Goal: Complete application form

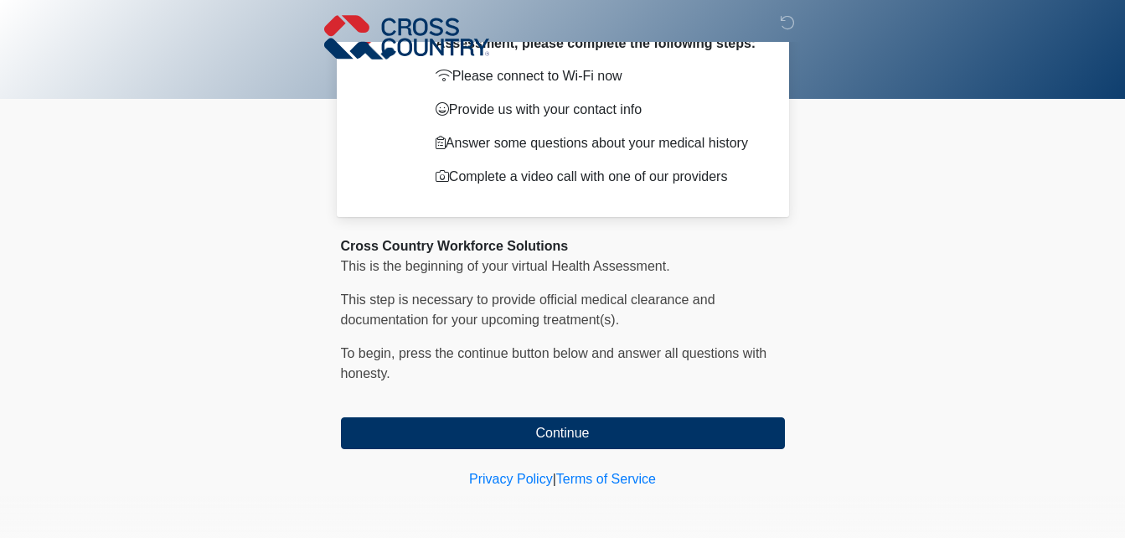
scroll to position [97, 0]
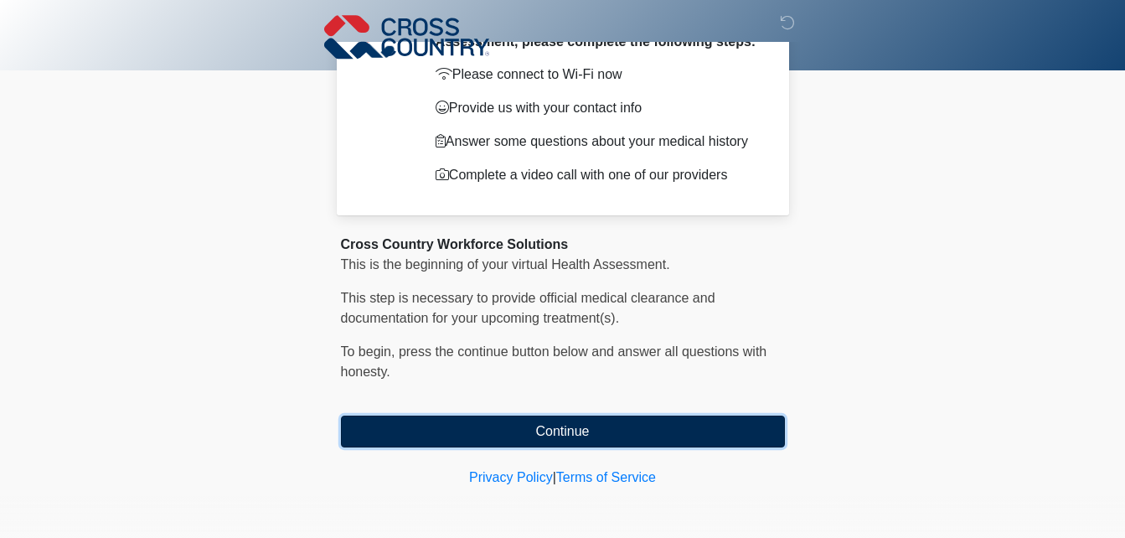
click at [569, 420] on button "Continue" at bounding box center [563, 431] width 444 height 32
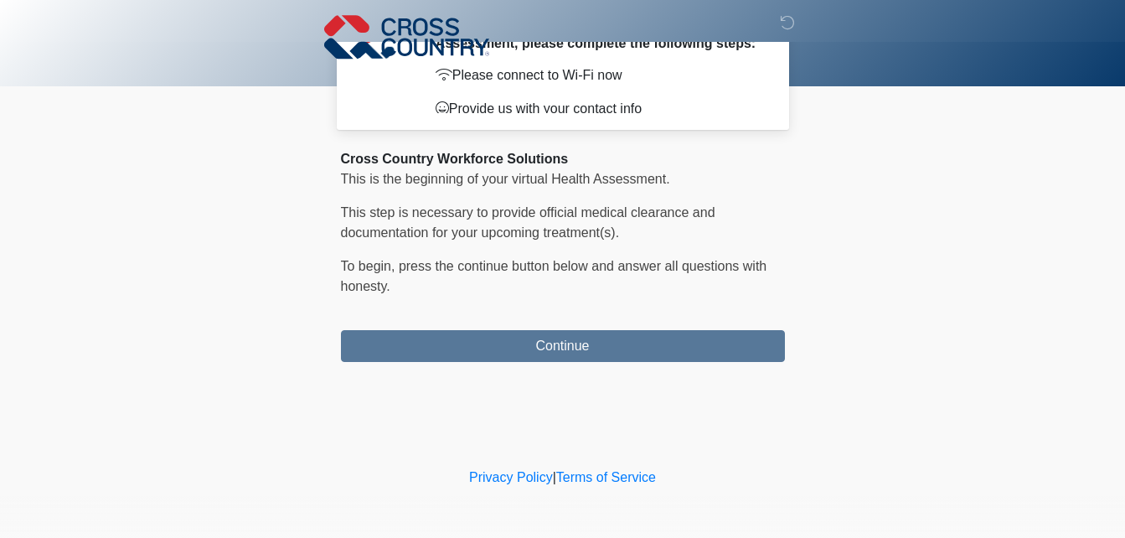
scroll to position [0, 0]
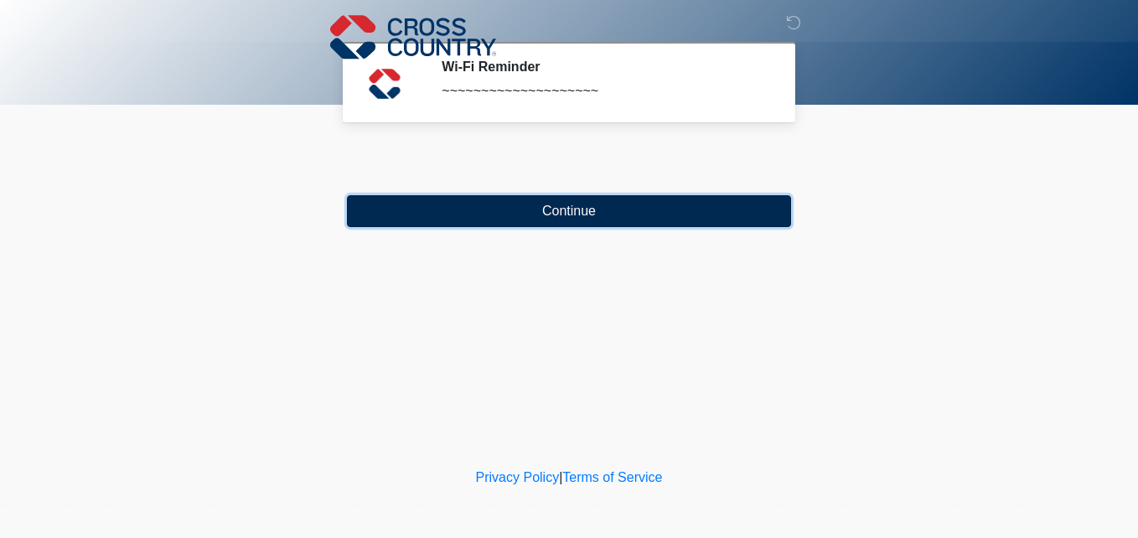
click at [539, 212] on button "Continue" at bounding box center [569, 211] width 444 height 32
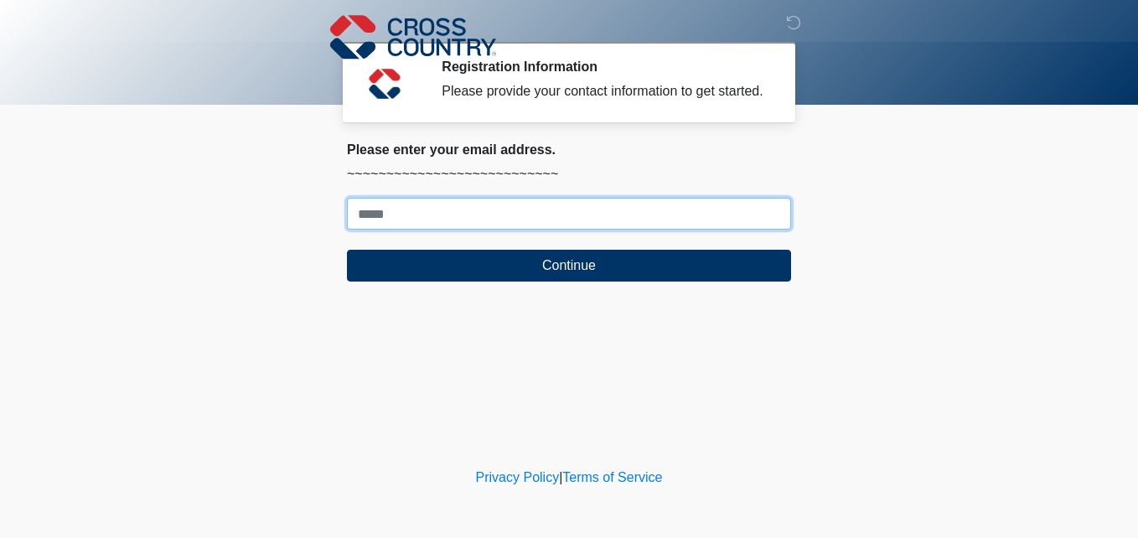
click at [539, 212] on input "Where should we email your response?" at bounding box center [569, 214] width 444 height 32
type input "**********"
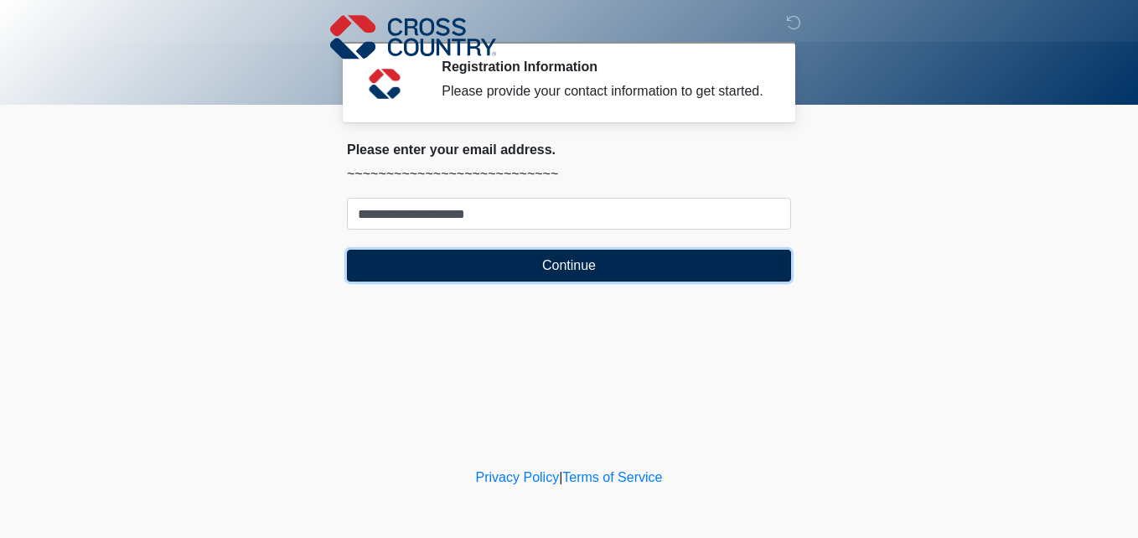
click at [481, 277] on button "Continue" at bounding box center [569, 266] width 444 height 32
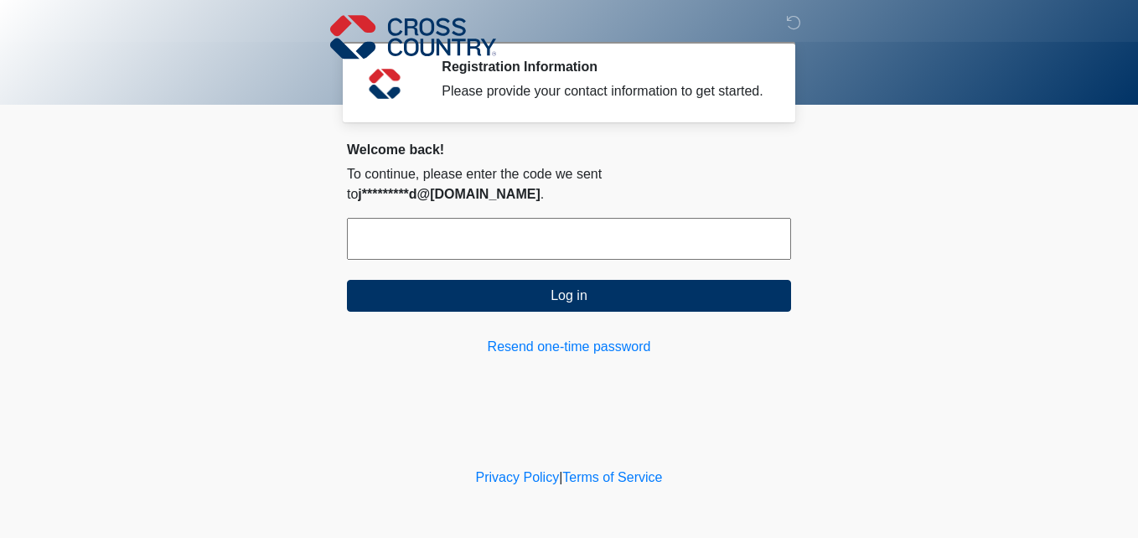
click at [503, 218] on input "text" at bounding box center [569, 239] width 444 height 42
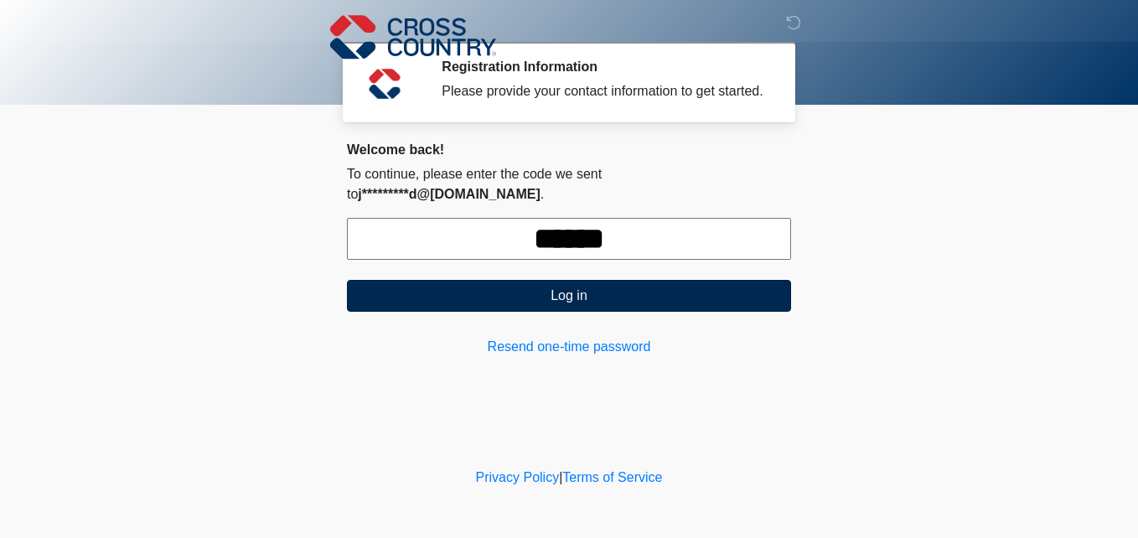
type input "******"
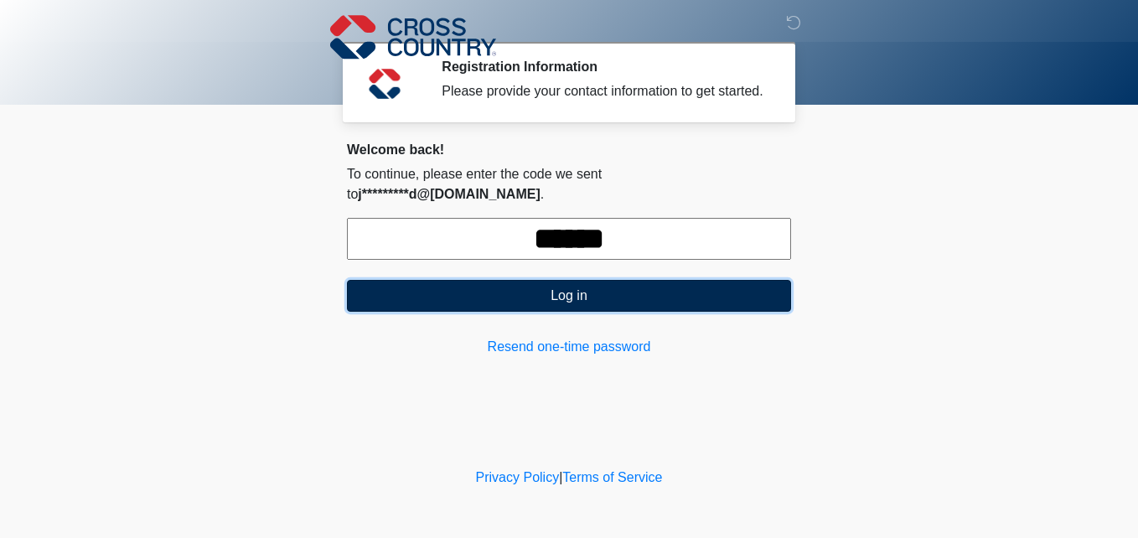
click at [578, 280] on button "Log in" at bounding box center [569, 296] width 444 height 32
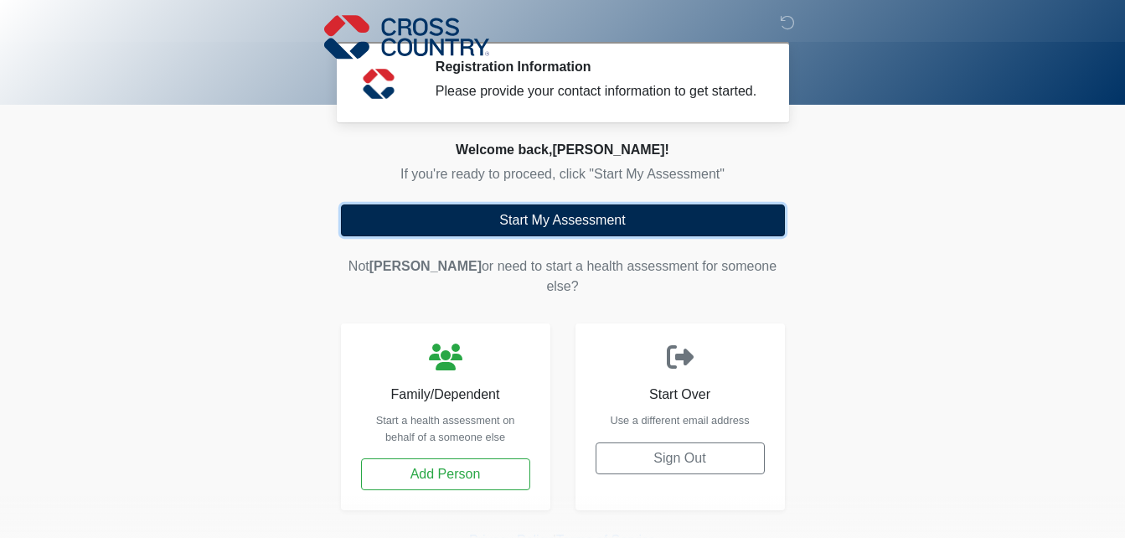
click at [540, 228] on button "Start My Assessment" at bounding box center [563, 220] width 444 height 32
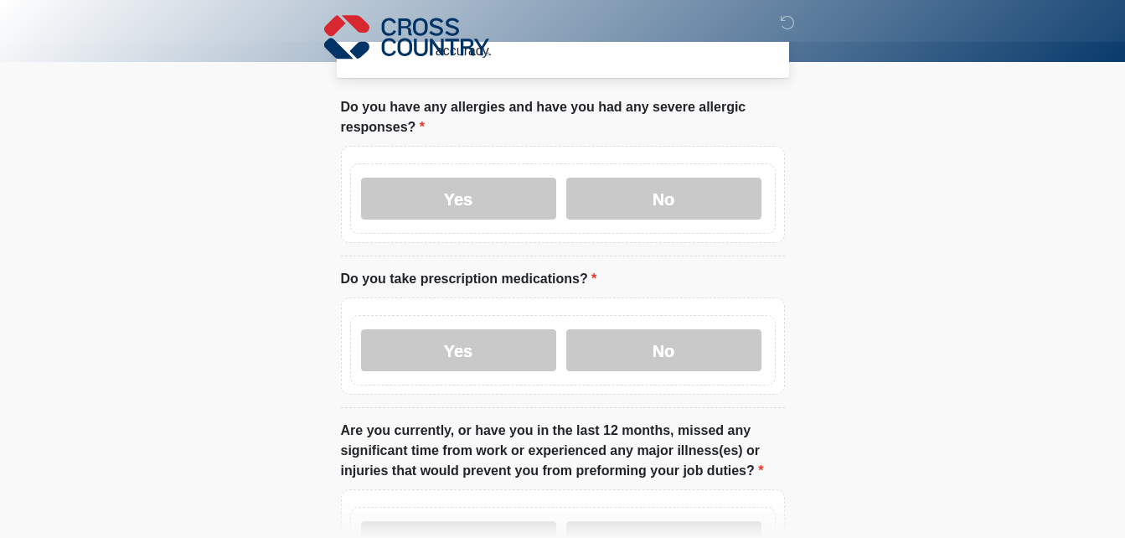
scroll to position [34, 0]
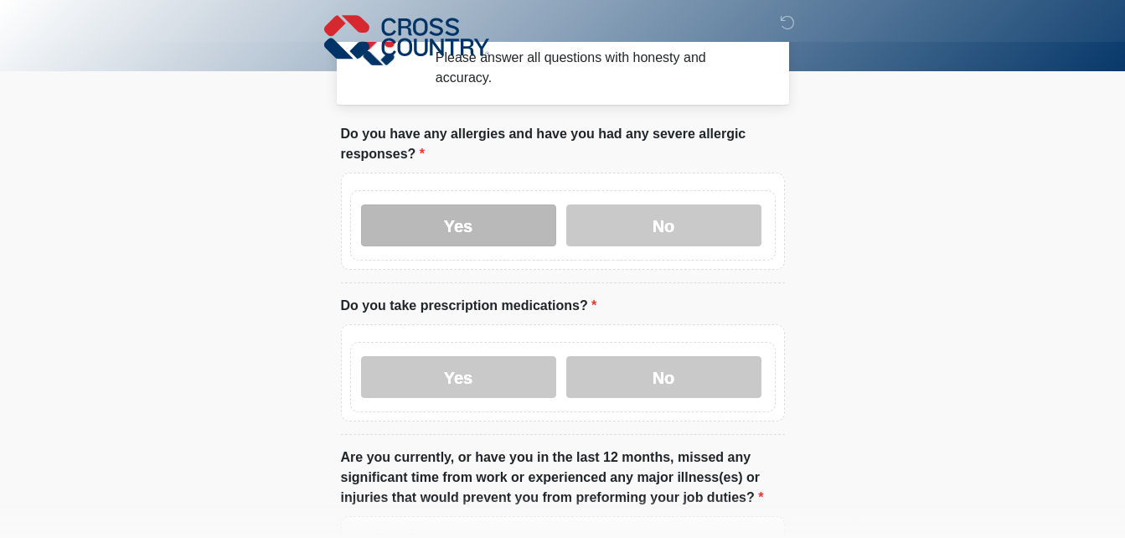
click at [474, 204] on label "Yes" at bounding box center [458, 225] width 195 height 42
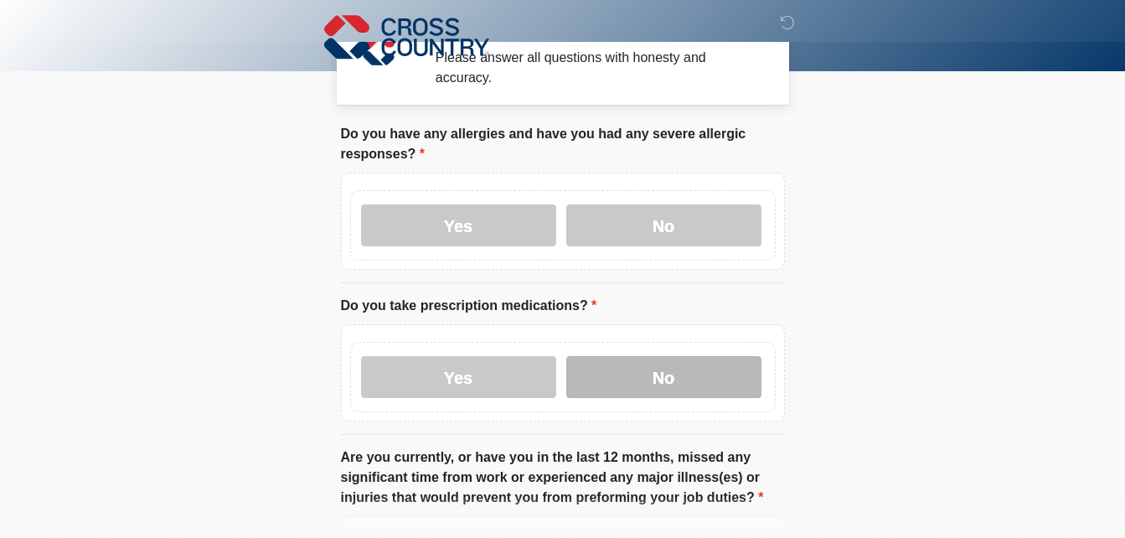
click at [707, 356] on label "No" at bounding box center [663, 377] width 195 height 42
click at [603, 359] on label "No" at bounding box center [663, 377] width 195 height 42
click button "Connect with an agent" at bounding box center [0, 0] width 0 height 0
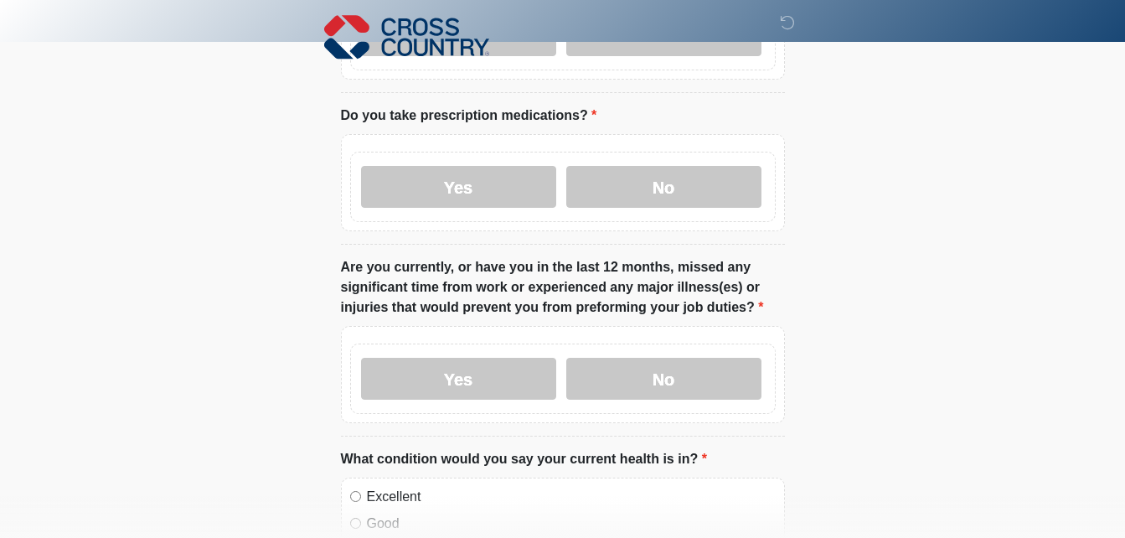
scroll to position [302, 0]
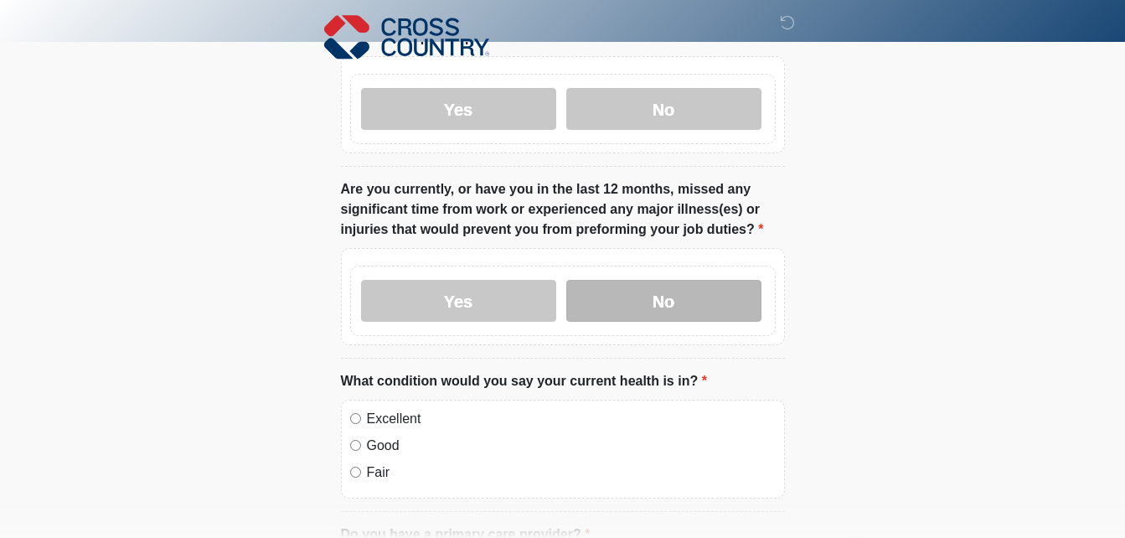
click at [639, 280] on label "No" at bounding box center [663, 301] width 195 height 42
click button "Connect with an agent" at bounding box center [0, 0] width 0 height 0
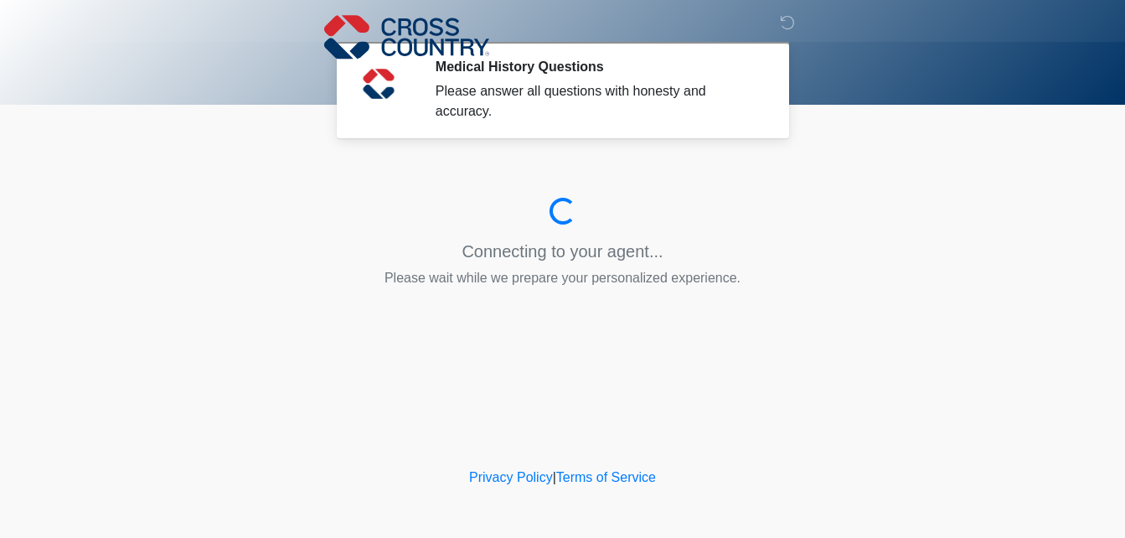
scroll to position [0, 0]
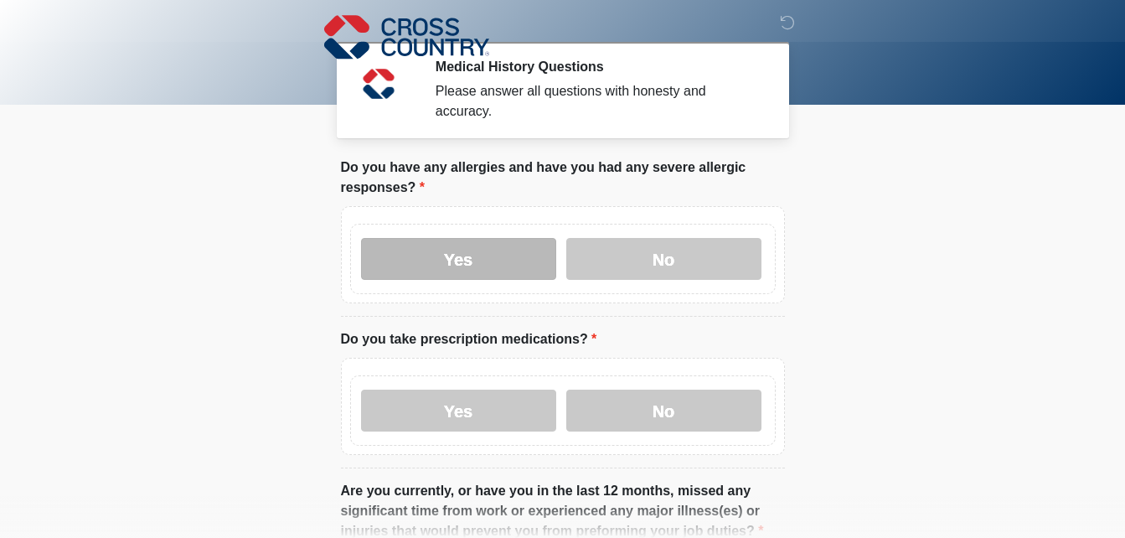
click at [502, 247] on label "Yes" at bounding box center [458, 259] width 195 height 42
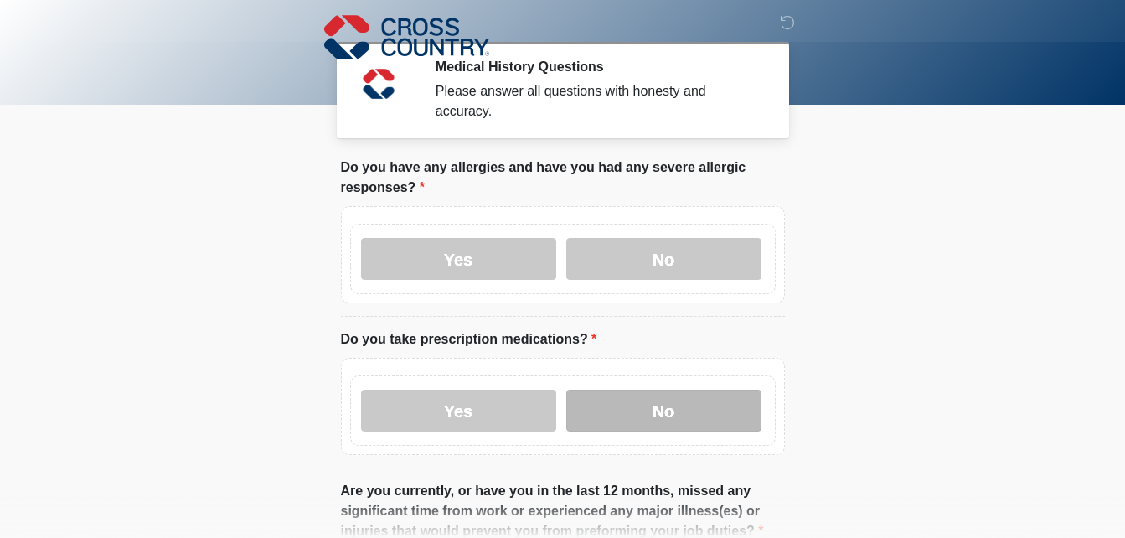
click at [586, 395] on label "No" at bounding box center [663, 411] width 195 height 42
drag, startPoint x: 586, startPoint y: 395, endPoint x: 552, endPoint y: 479, distance: 91.0
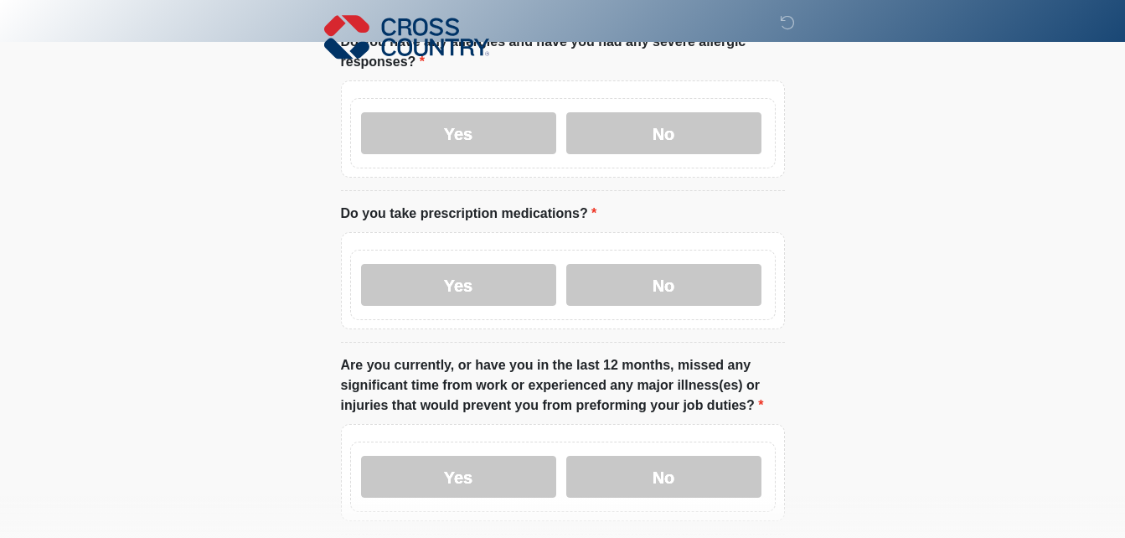
scroll to position [302, 0]
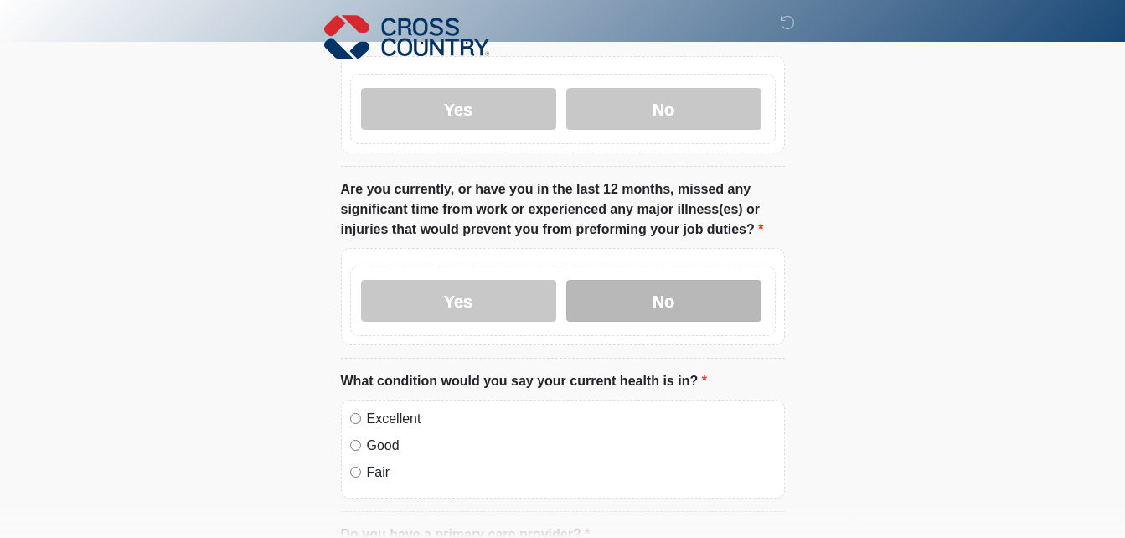
click at [618, 280] on label "No" at bounding box center [663, 301] width 195 height 42
drag, startPoint x: 204, startPoint y: 492, endPoint x: 187, endPoint y: 468, distance: 29.3
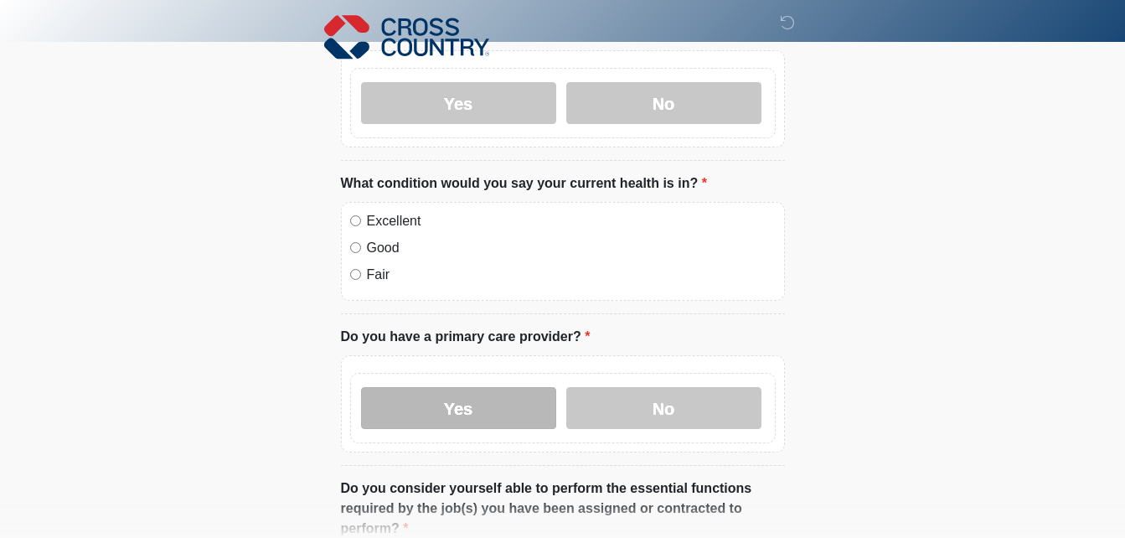
scroll to position [503, 0]
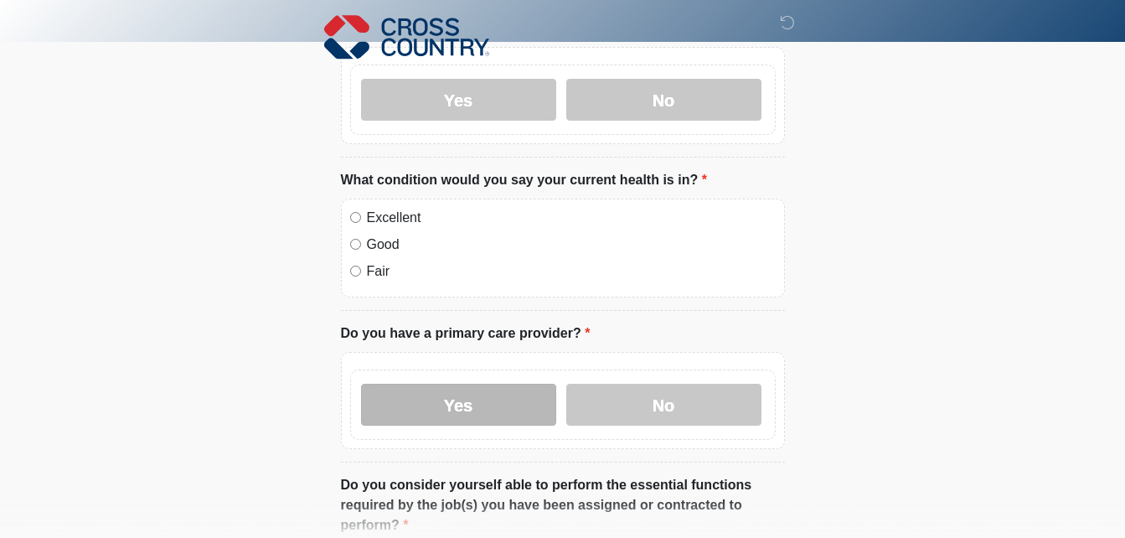
click at [474, 390] on label "Yes" at bounding box center [458, 405] width 195 height 42
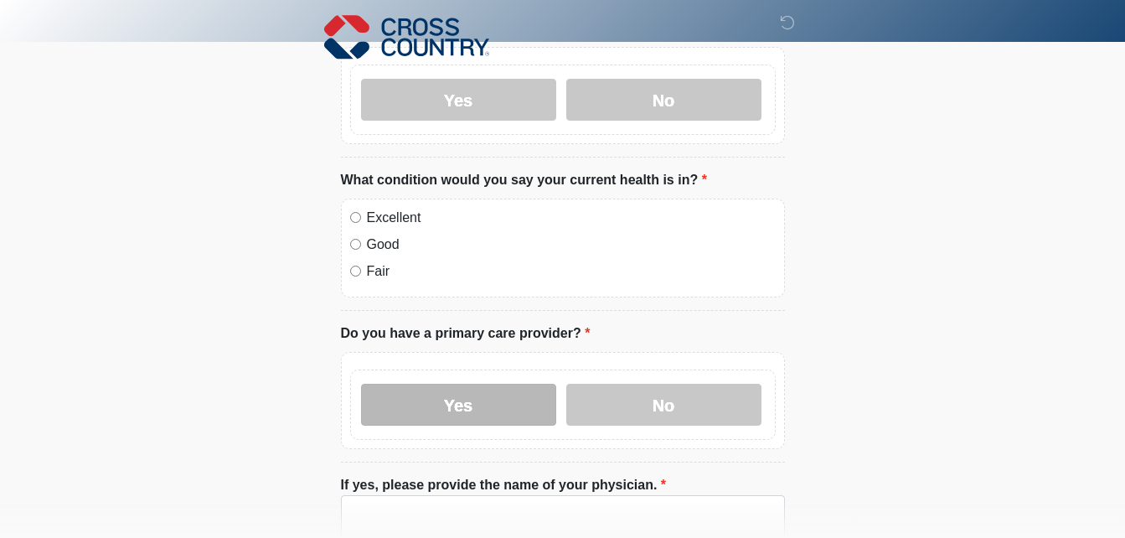
click at [474, 390] on label "Yes" at bounding box center [458, 405] width 195 height 42
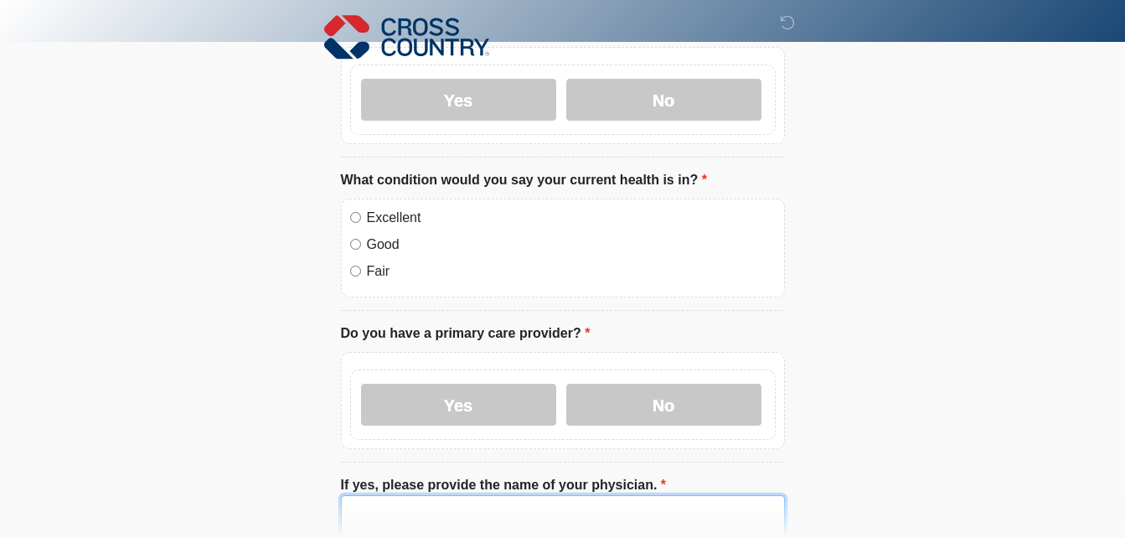
click at [481, 495] on textarea "If yes, please provide the name of your physician." at bounding box center [563, 531] width 444 height 72
click at [549, 518] on textarea "**********" at bounding box center [563, 531] width 444 height 72
type textarea "**********"
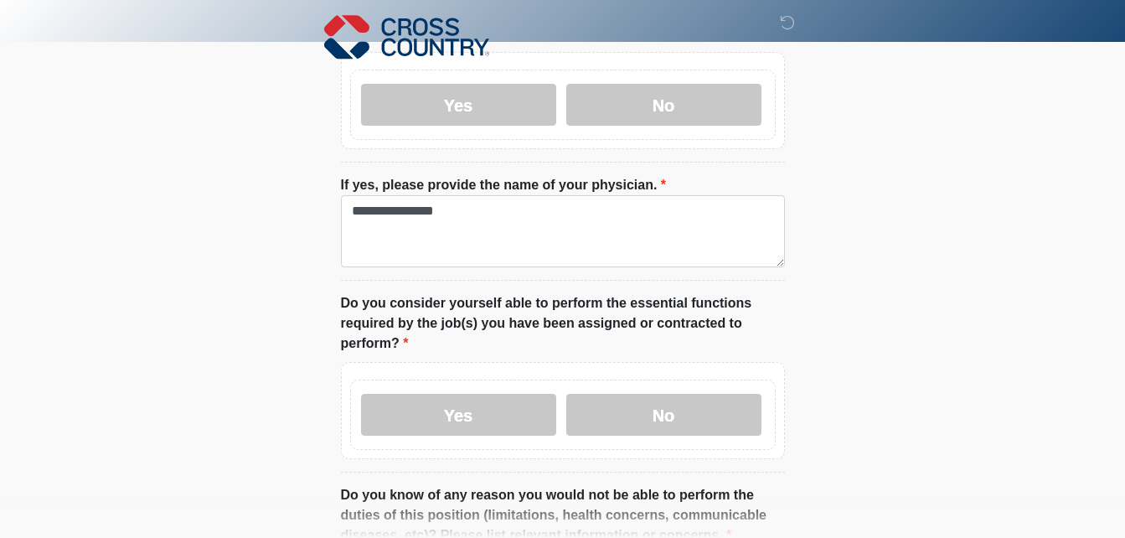
scroll to position [804, 0]
click at [617, 378] on div "Yes No" at bounding box center [563, 413] width 426 height 70
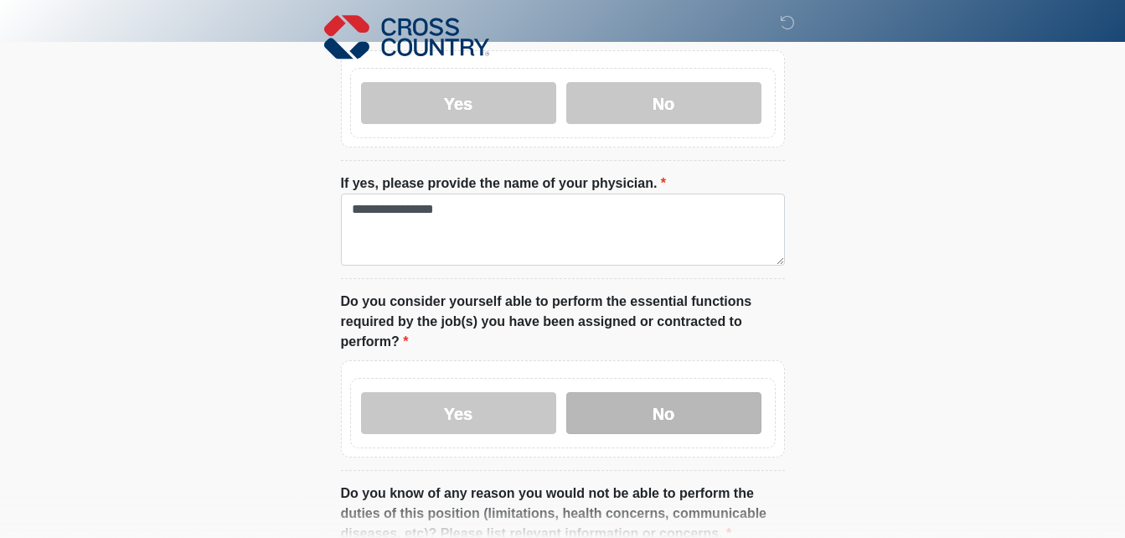
click at [632, 395] on label "No" at bounding box center [663, 413] width 195 height 42
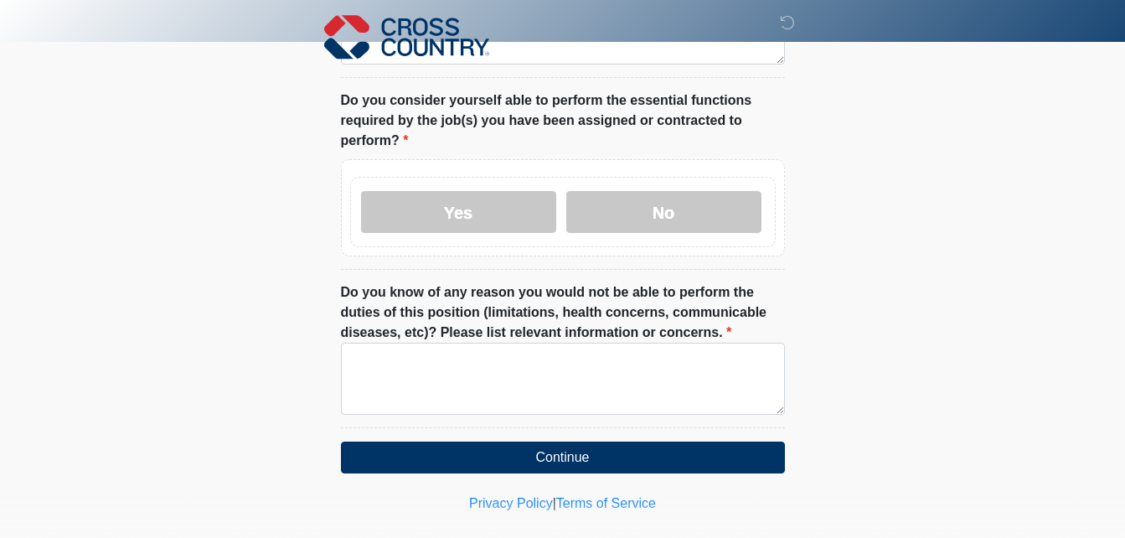
scroll to position [1015, 0]
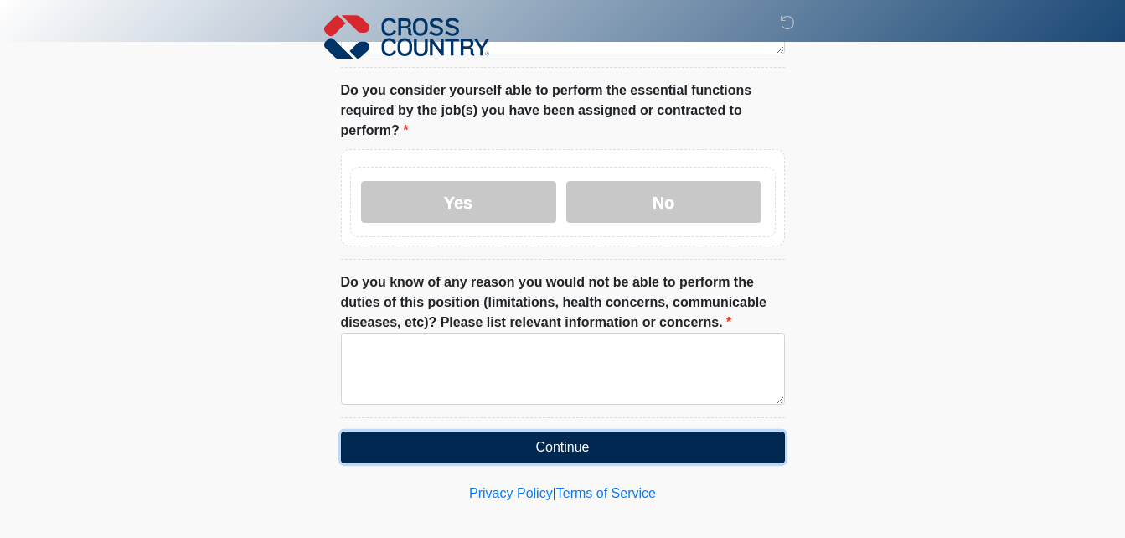
click at [593, 431] on button "Continue" at bounding box center [563, 447] width 444 height 32
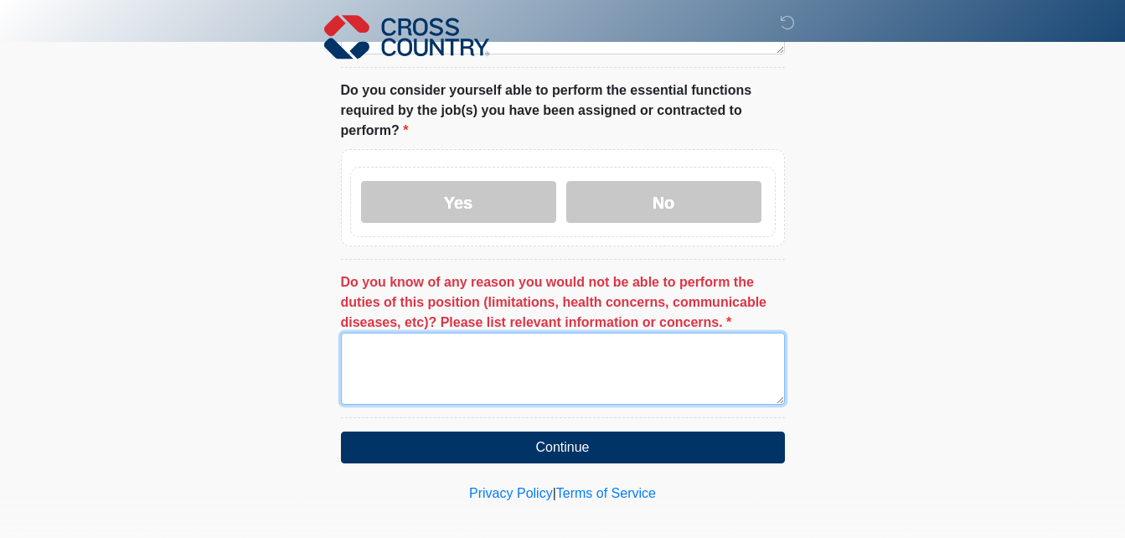
click at [564, 380] on textarea "Do you know of any reason you would not be able to perform the duties of this p…" at bounding box center [563, 369] width 444 height 72
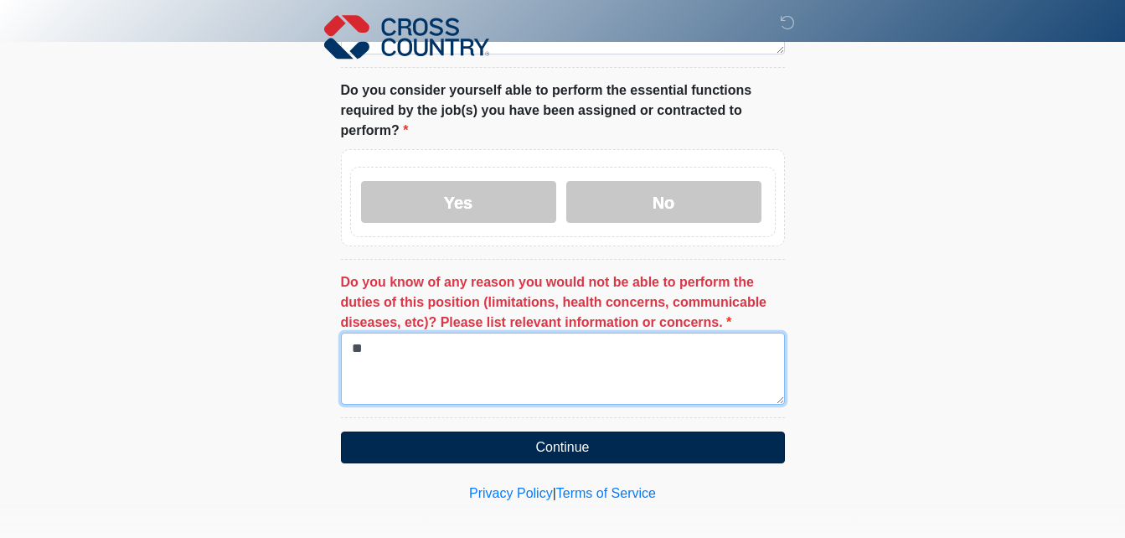
type textarea "**"
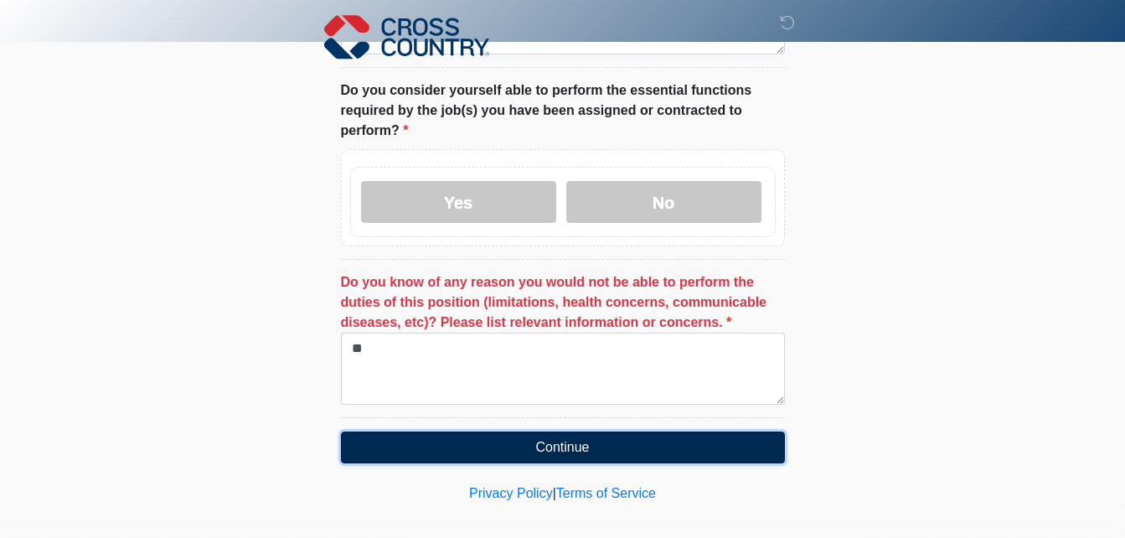
click at [591, 431] on button "Continue" at bounding box center [563, 447] width 444 height 32
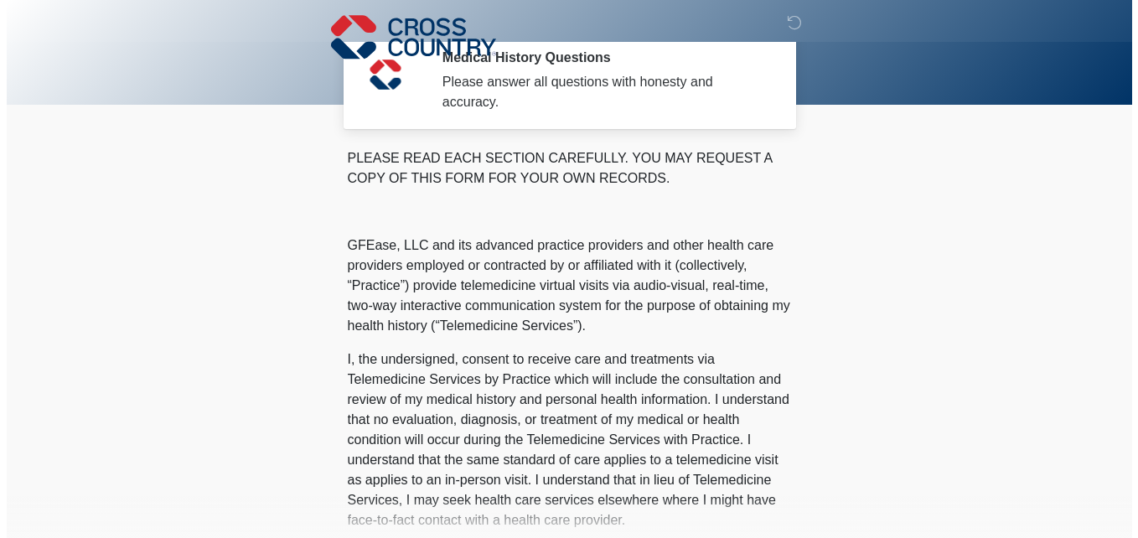
scroll to position [0, 0]
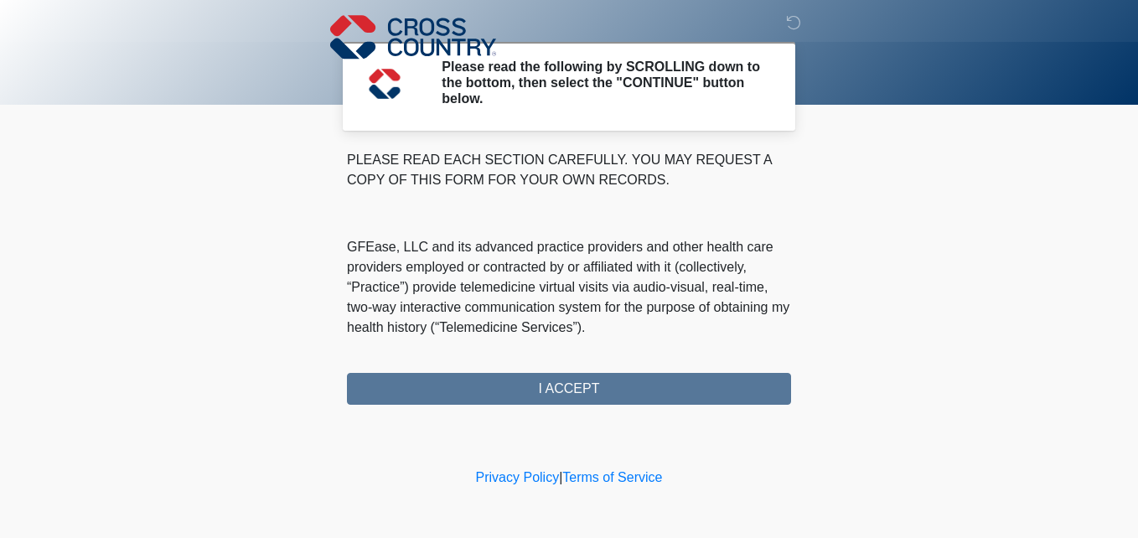
click at [568, 394] on div "PLEASE READ EACH SECTION CAREFULLY. YOU MAY REQUEST A COPY OF THIS FORM FOR YOU…" at bounding box center [569, 277] width 444 height 255
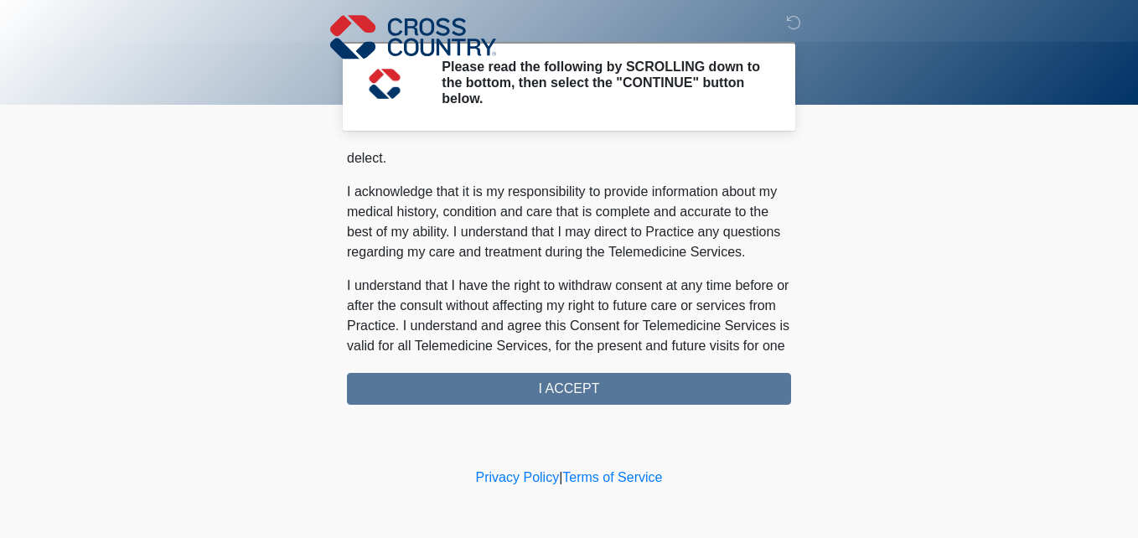
scroll to position [1138, 0]
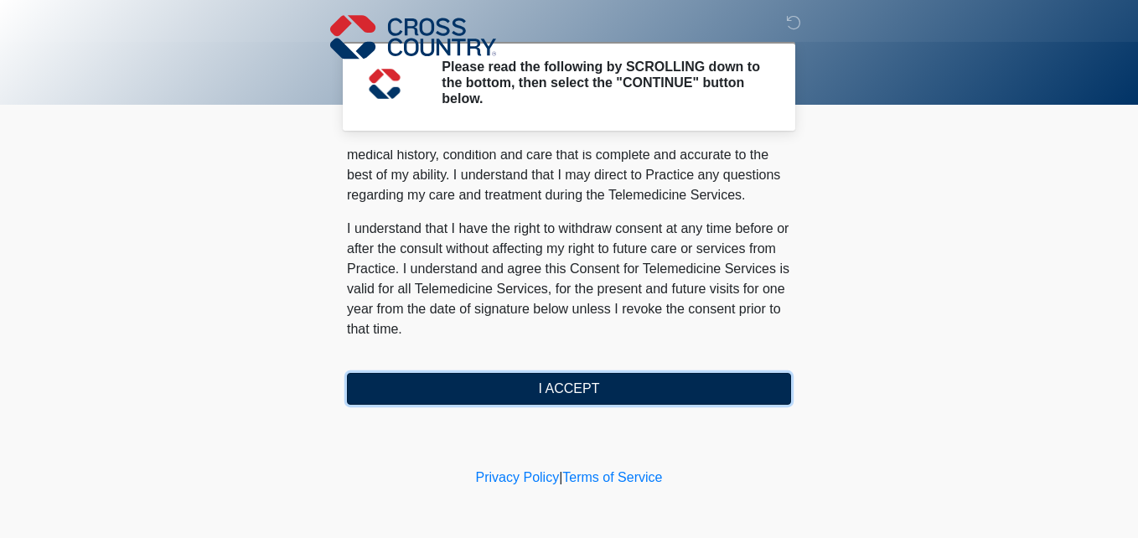
click at [714, 379] on button "I ACCEPT" at bounding box center [569, 389] width 444 height 32
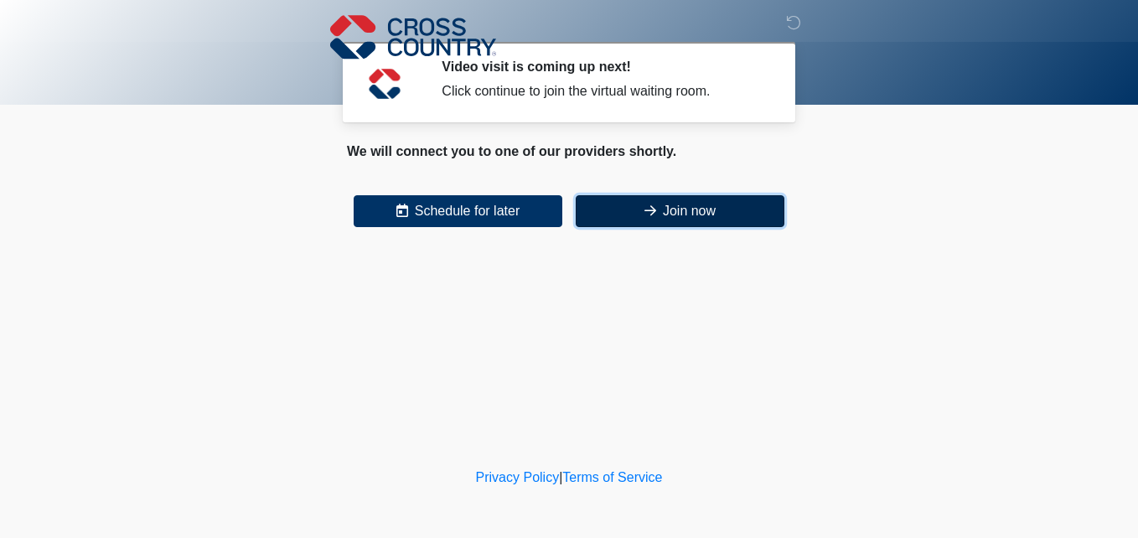
click at [604, 220] on button "Join now" at bounding box center [679, 211] width 209 height 32
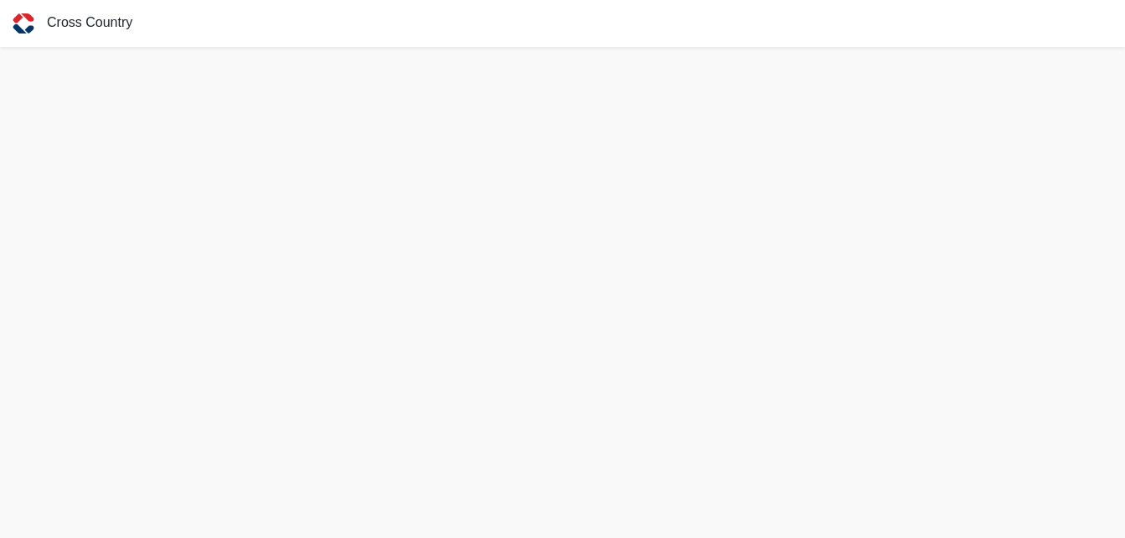
scroll to position [5, 0]
